Goal: Information Seeking & Learning: Learn about a topic

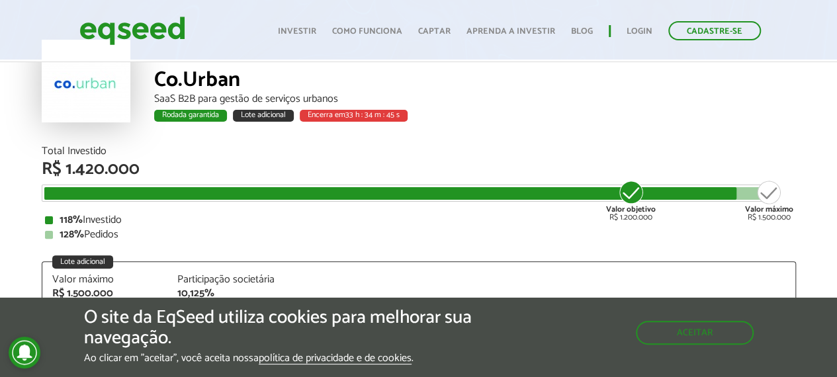
scroll to position [132, 0]
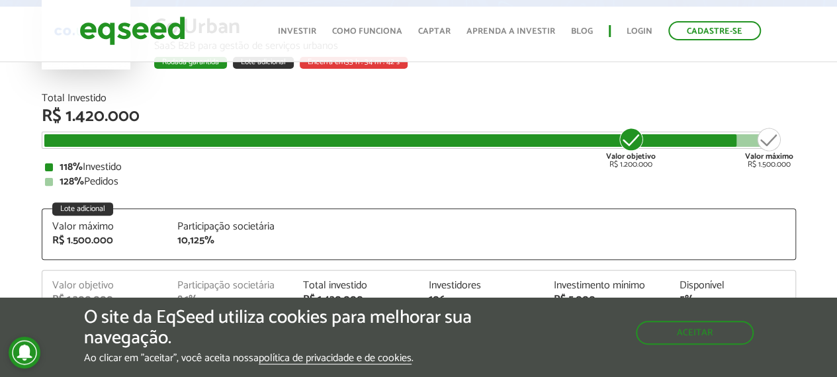
drag, startPoint x: 630, startPoint y: 146, endPoint x: 463, endPoint y: 164, distance: 167.0
click at [446, 171] on div "Total Investido R$ 1.420.000 Valor objetivo R$ 1.200.000 Valor máximo R$ 1.500.…" at bounding box center [419, 140] width 755 height 94
drag, startPoint x: 624, startPoint y: 137, endPoint x: 630, endPoint y: 144, distance: 8.9
click at [545, 134] on div "Valor objetivo R$ 1.200.000 Valor máximo R$ 1.500.000" at bounding box center [408, 134] width 729 height 0
drag, startPoint x: 635, startPoint y: 140, endPoint x: 462, endPoint y: 166, distance: 175.3
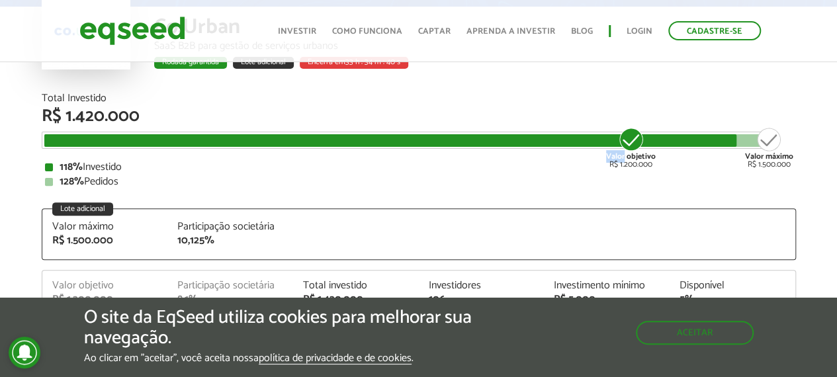
click at [461, 165] on div "Total Investido R$ 1.420.000 Valor objetivo R$ 1.200.000 Valor máximo R$ 1.500.…" at bounding box center [419, 140] width 755 height 94
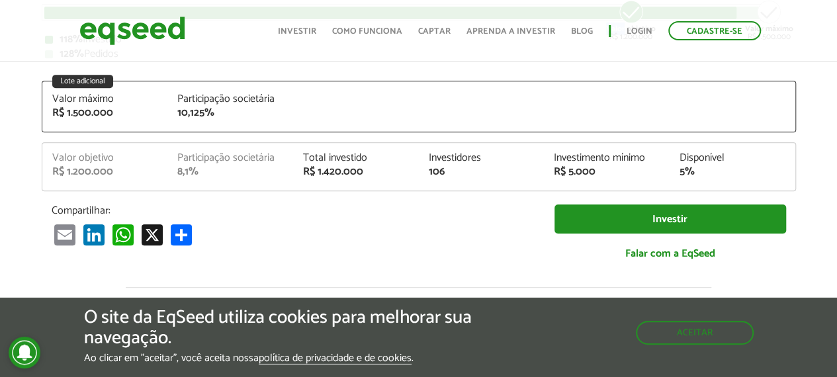
scroll to position [265, 0]
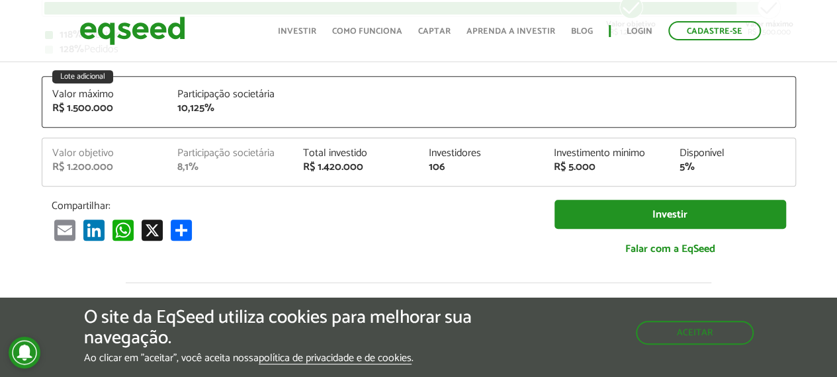
click at [446, 188] on div "Total Investido R$ 1.420.000 Valor objetivo R$ 1.200.000 Valor máximo R$ 1.500.…" at bounding box center [419, 115] width 755 height 309
drag, startPoint x: 590, startPoint y: 169, endPoint x: 533, endPoint y: 165, distance: 57.7
click at [533, 165] on div "Valor objetivo R$ 1.200.000 Participação societária 8,1% Total investido R$ 1.4…" at bounding box center [418, 167] width 753 height 38
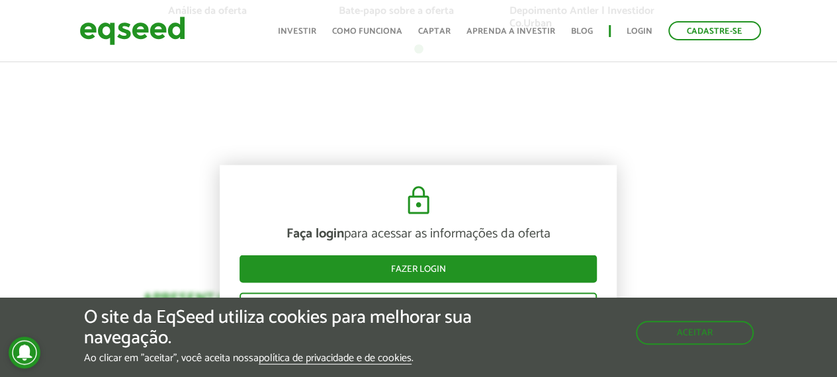
scroll to position [1324, 0]
